Goal: Task Accomplishment & Management: Complete application form

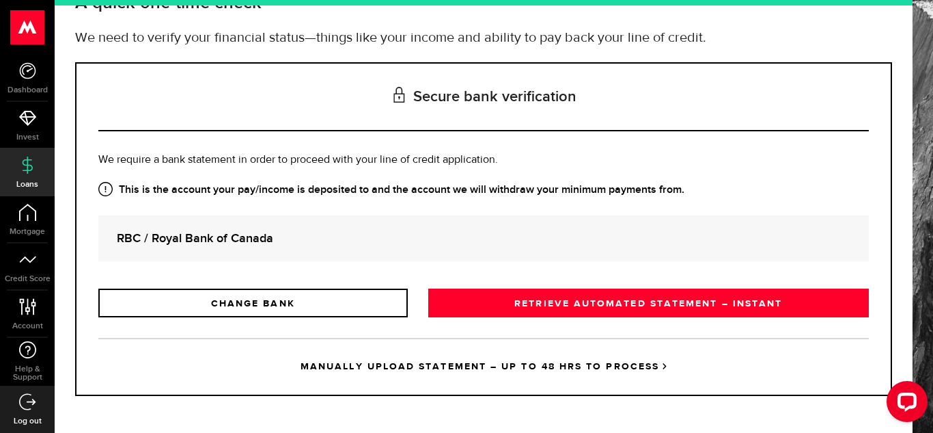
scroll to position [106, 0]
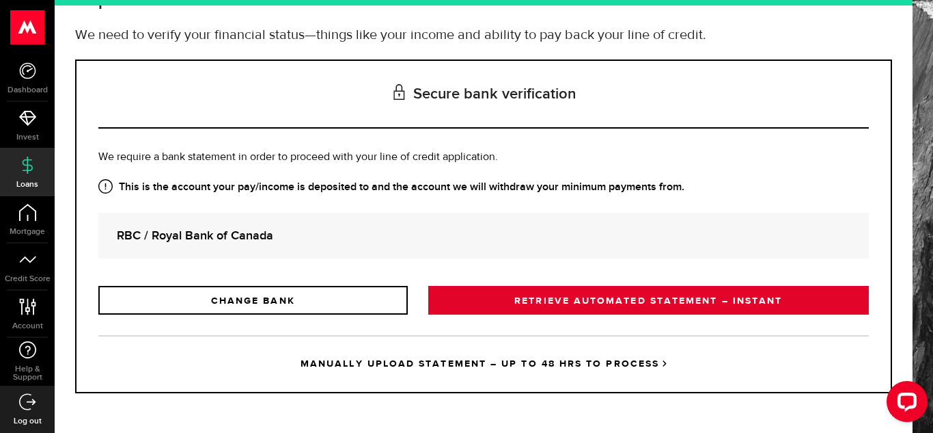
click at [655, 297] on link "RETRIEVE AUTOMATED STATEMENT – INSTANT" at bounding box center [648, 300] width 441 height 29
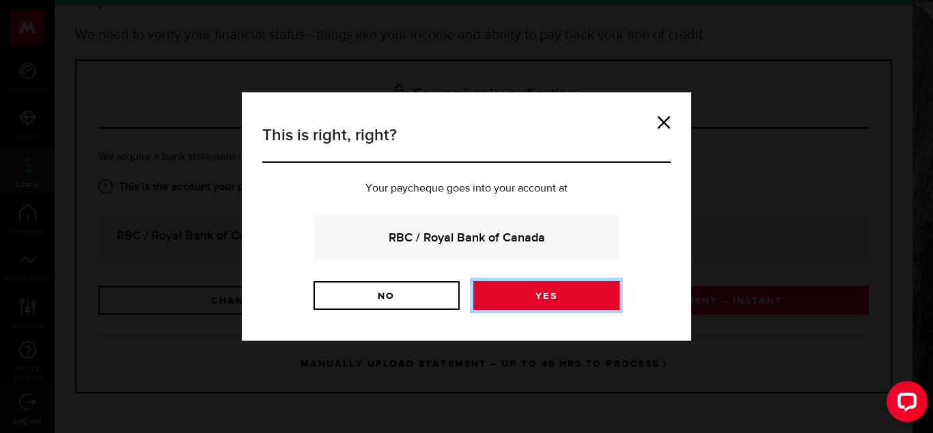
click at [557, 295] on link "Yes" at bounding box center [547, 295] width 146 height 29
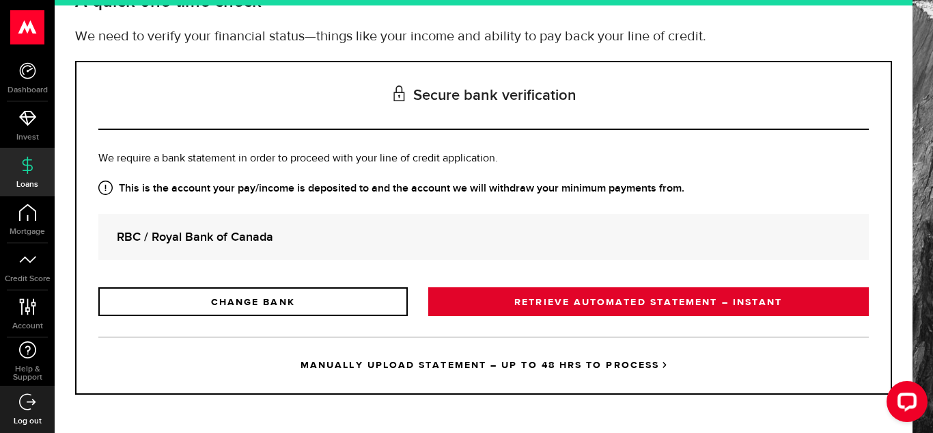
scroll to position [106, 0]
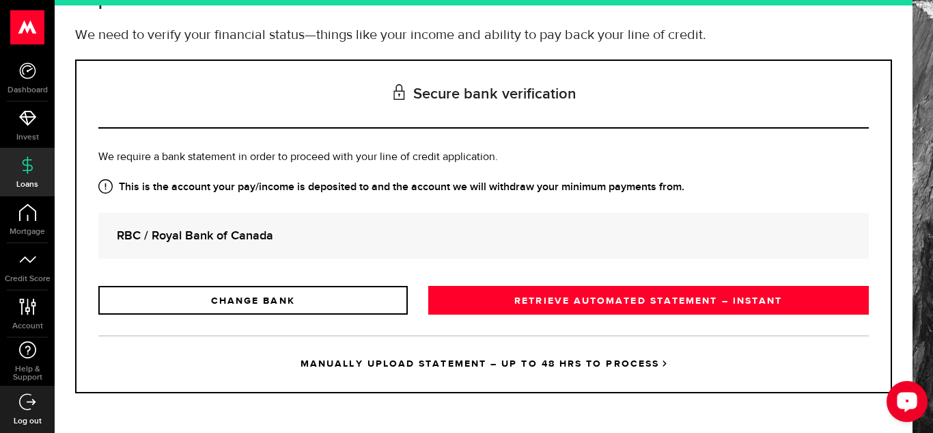
click at [907, 403] on icon "Open LiveChat chat widget" at bounding box center [907, 400] width 13 height 9
click at [905, 409] on div "Open LiveChat chat widget" at bounding box center [907, 400] width 23 height 23
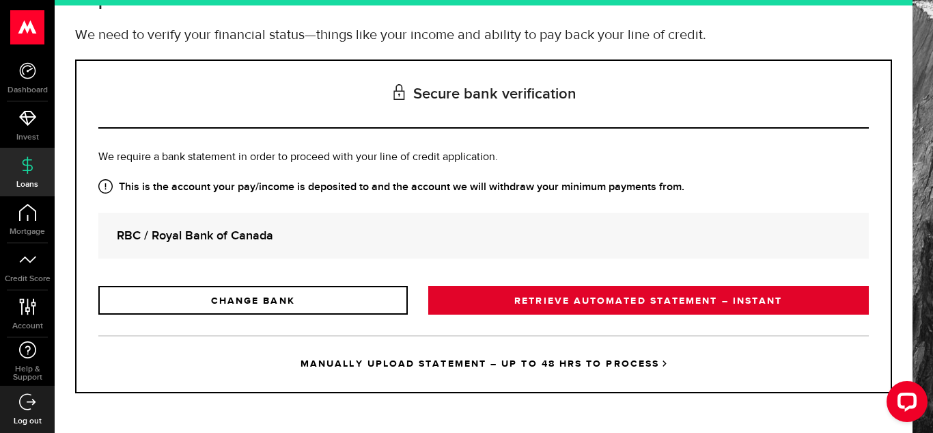
click at [652, 293] on link "RETRIEVE AUTOMATED STATEMENT – INSTANT" at bounding box center [648, 300] width 441 height 29
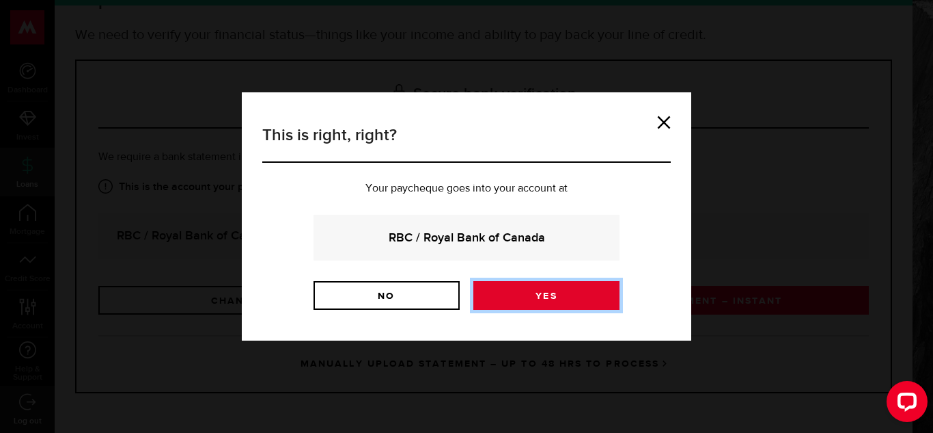
click at [548, 294] on link "Yes" at bounding box center [547, 295] width 146 height 29
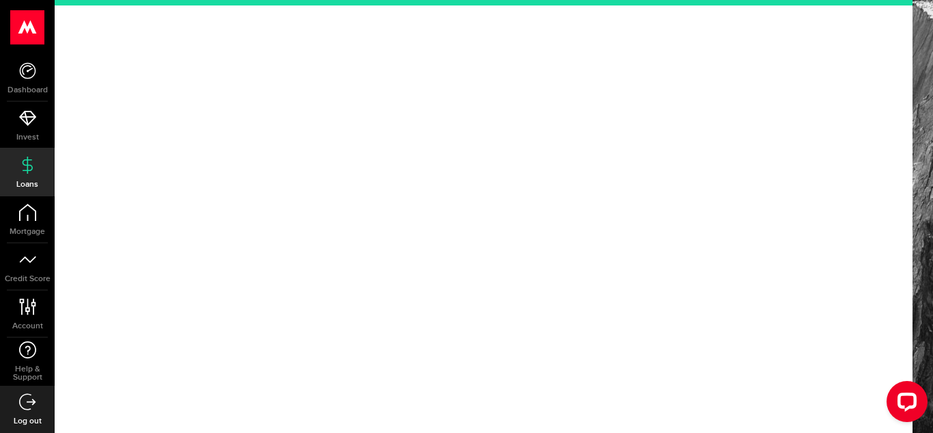
click at [903, 407] on div "Open LiveChat chat widget" at bounding box center [908, 401] width 22 height 22
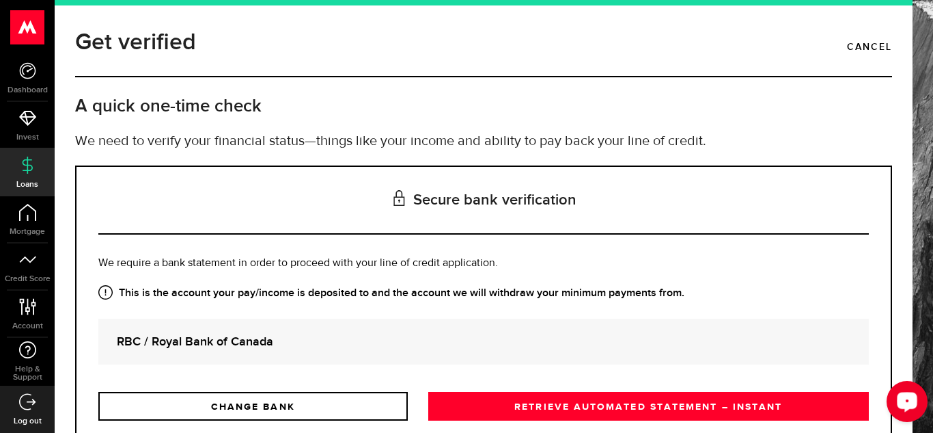
click at [902, 400] on icon "Open LiveChat chat widget" at bounding box center [907, 400] width 13 height 9
click at [22, 75] on use at bounding box center [27, 70] width 16 height 16
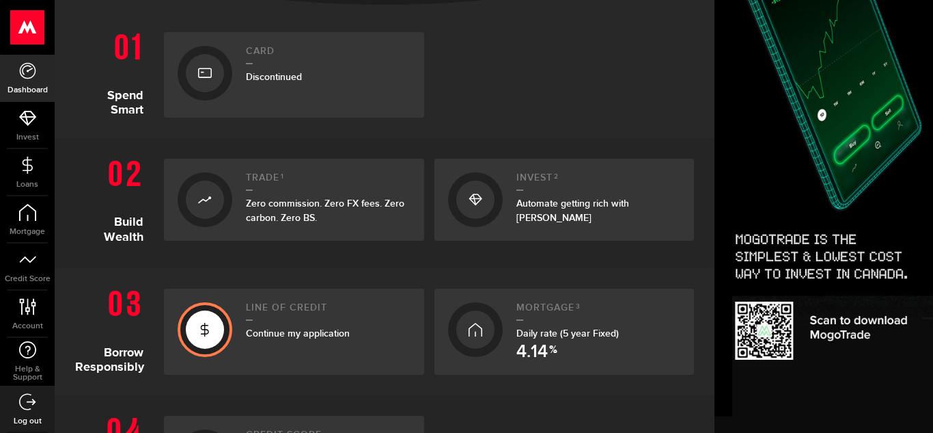
scroll to position [376, 0]
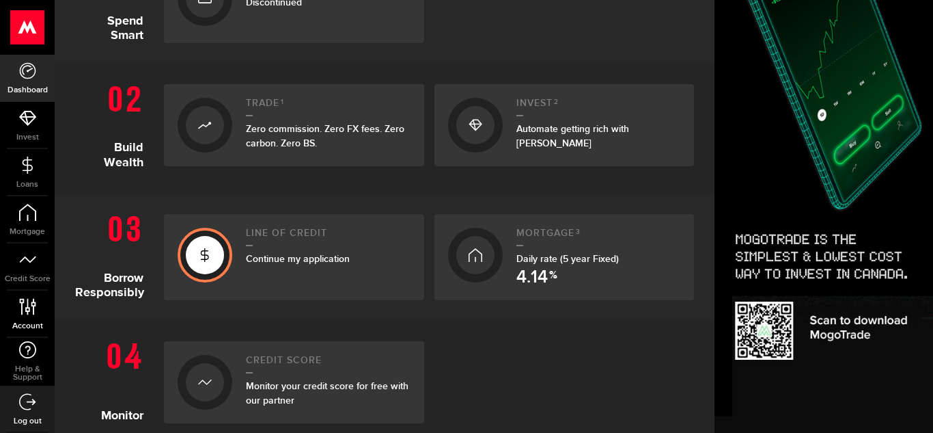
click at [23, 306] on icon at bounding box center [27, 306] width 18 height 17
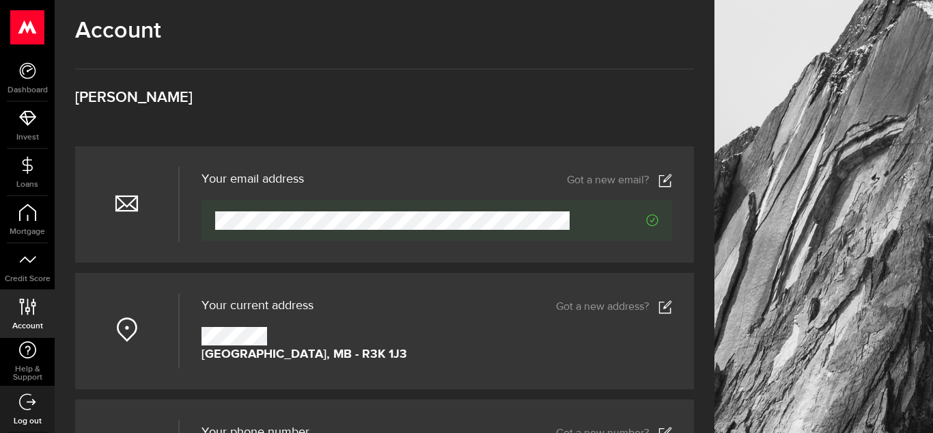
click at [444, 95] on h3 "[PERSON_NAME]" at bounding box center [384, 97] width 619 height 15
click at [29, 113] on icon at bounding box center [27, 117] width 17 height 17
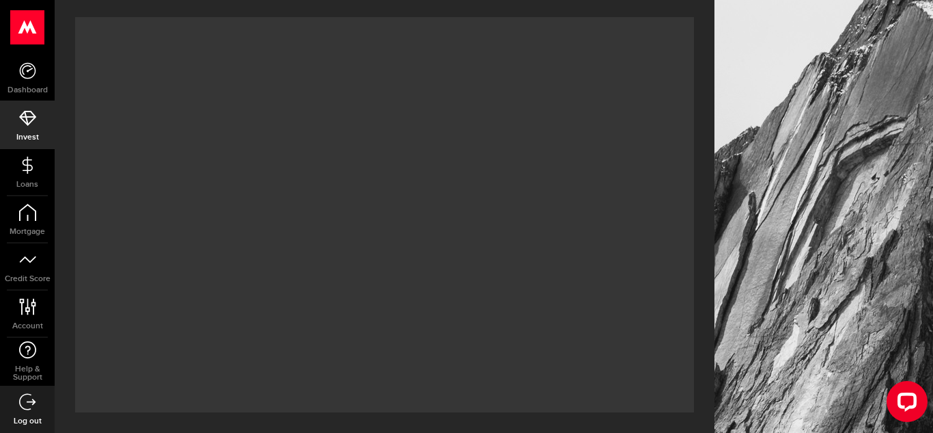
click at [24, 25] on use at bounding box center [27, 27] width 33 height 34
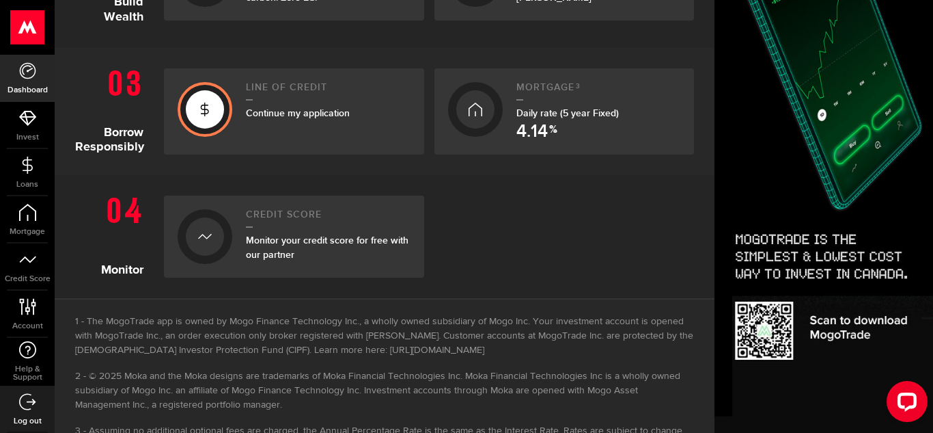
scroll to position [523, 0]
click at [273, 96] on h2 "Line of credit" at bounding box center [328, 90] width 165 height 18
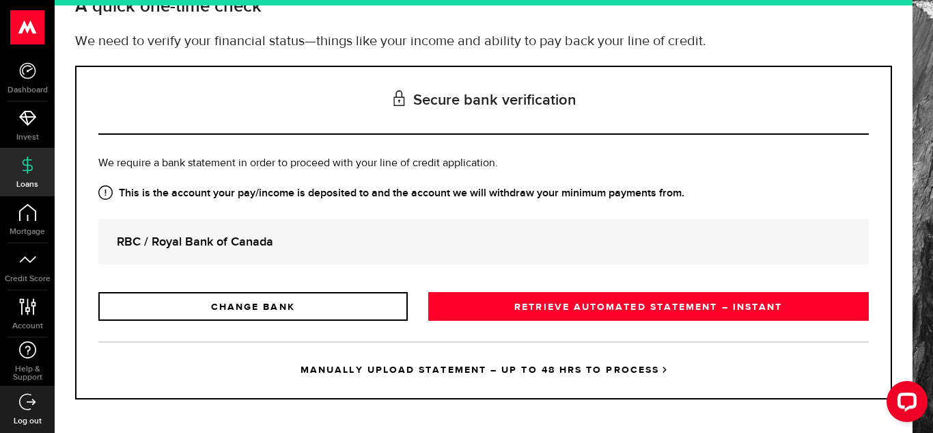
scroll to position [106, 0]
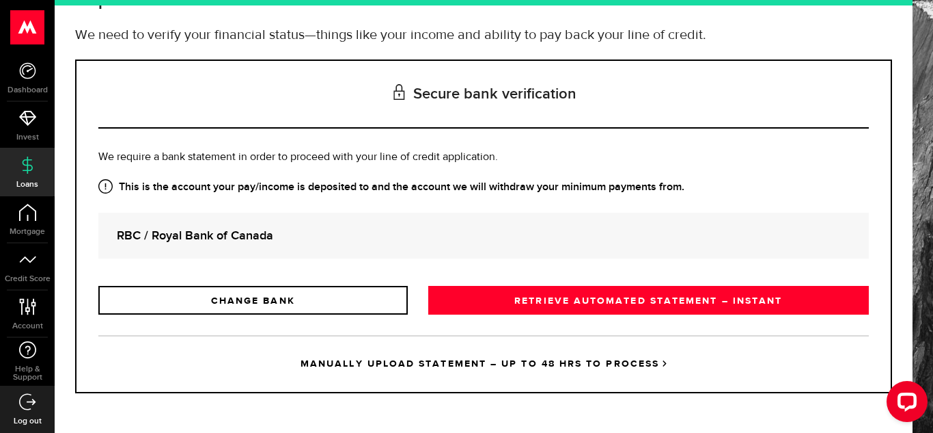
click at [259, 299] on link "CHANGE BANK" at bounding box center [253, 300] width 310 height 29
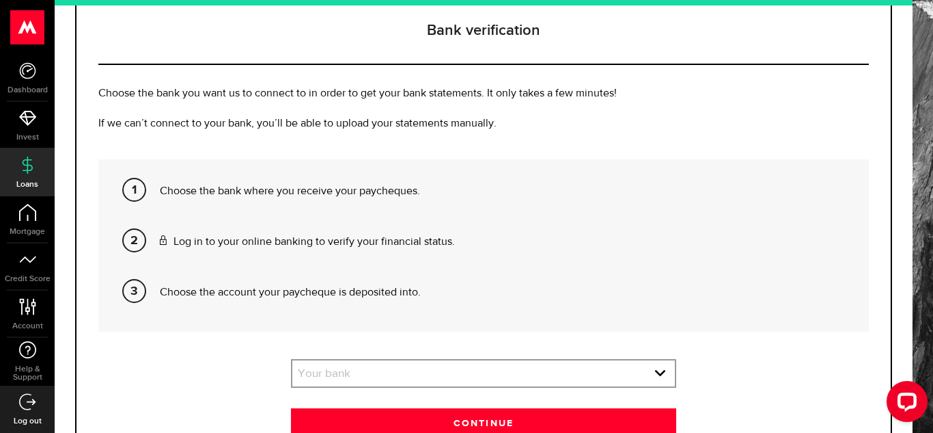
scroll to position [239, 0]
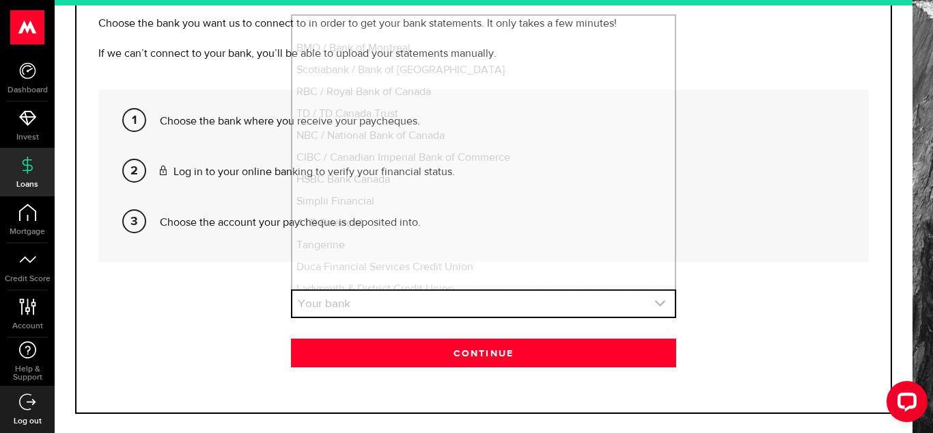
click at [413, 309] on link "expand select" at bounding box center [483, 303] width 383 height 26
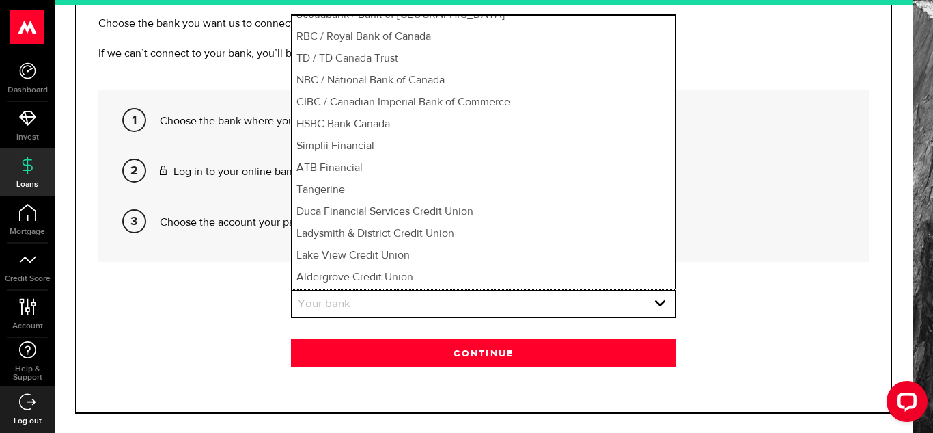
scroll to position [0, 0]
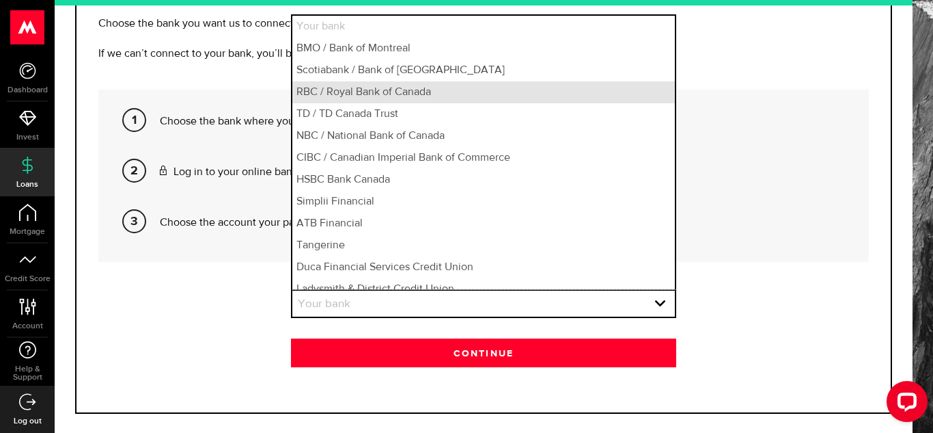
click at [348, 89] on li "RBC / Royal Bank of Canada" at bounding box center [483, 92] width 383 height 22
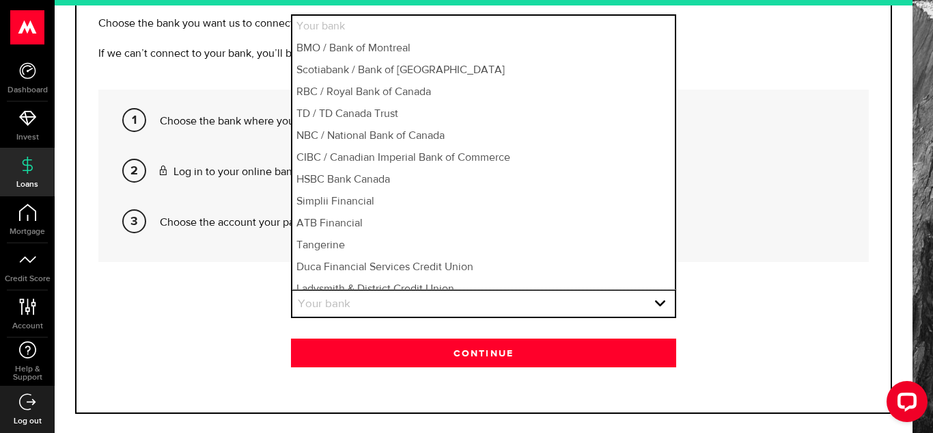
select select "3"
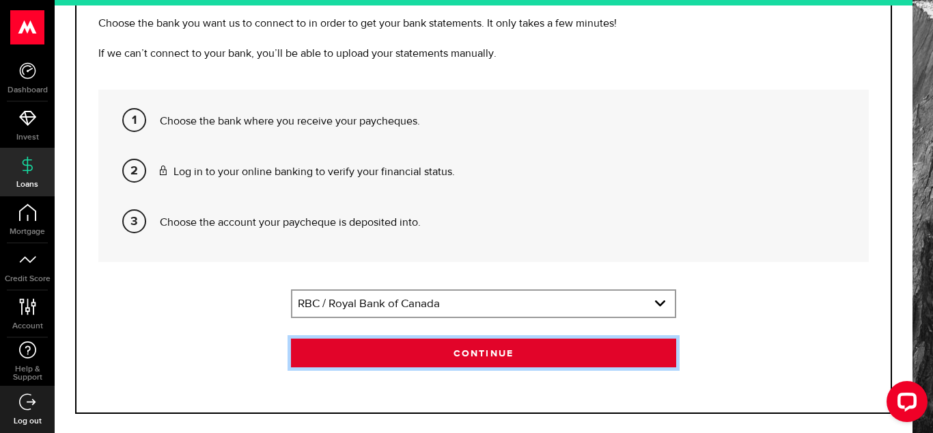
click at [466, 349] on button "Continue" at bounding box center [483, 352] width 385 height 29
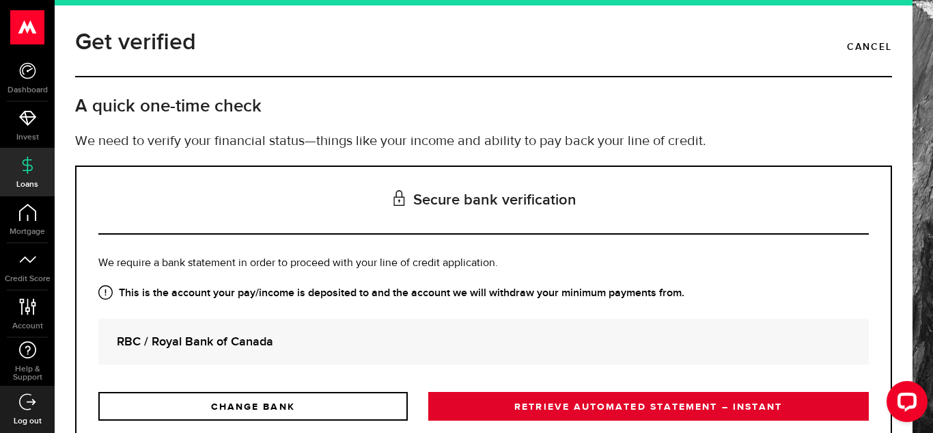
click at [610, 409] on link "RETRIEVE AUTOMATED STATEMENT – INSTANT" at bounding box center [648, 406] width 441 height 29
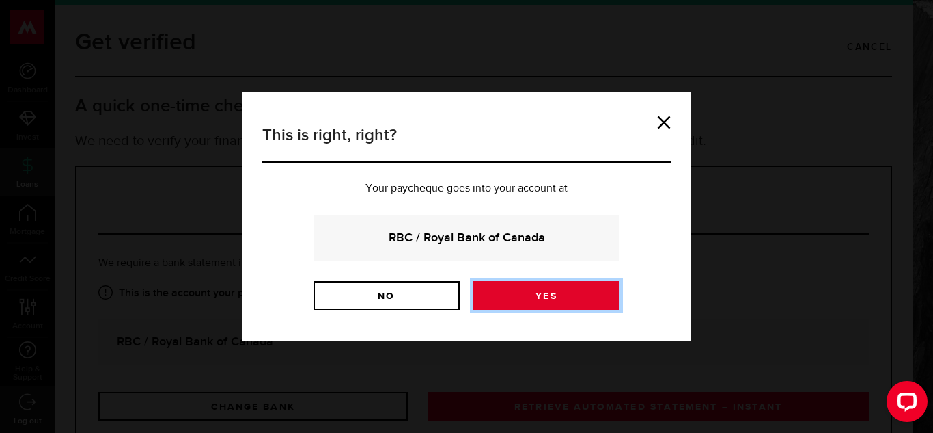
click at [556, 292] on link "Yes" at bounding box center [547, 295] width 146 height 29
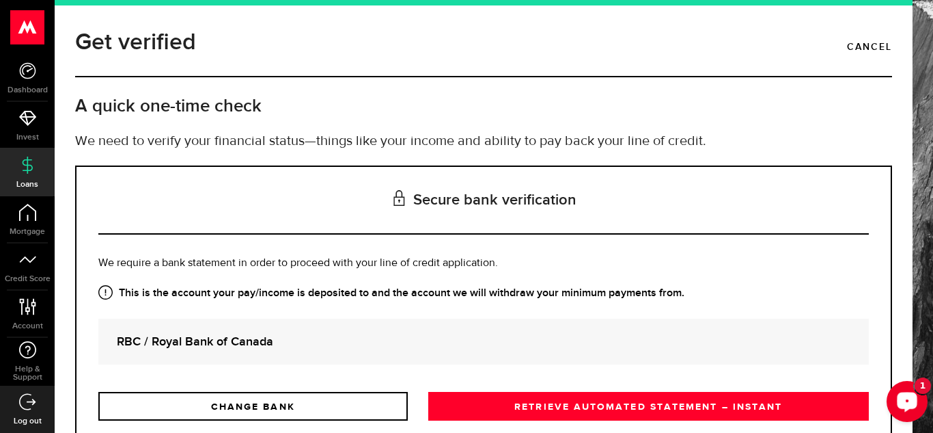
click at [901, 397] on icon "Open LiveChat chat widget" at bounding box center [907, 400] width 13 height 9
